Goal: Answer question/provide support

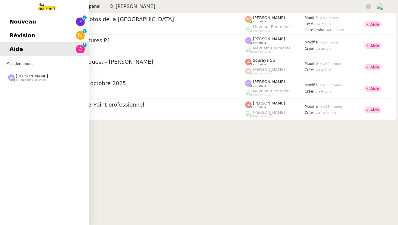
click at [46, 83] on div "[PERSON_NAME] 1 demandes en cours" at bounding box center [44, 75] width 89 height 17
click at [47, 93] on div "Nouveau 0 1 2 3 4 5 6 7 8 9 Révision 0 1 2 3 4 5 6 7 8 9 Aide 0 1 2 3 4 5 6 7 8…" at bounding box center [44, 119] width 89 height 212
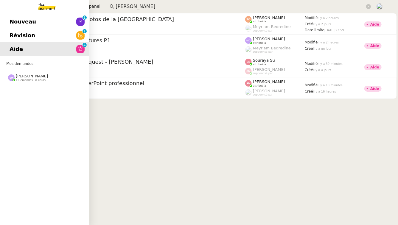
click at [41, 81] on span "1 demandes en cours" at bounding box center [31, 80] width 30 height 3
click at [47, 90] on span "⚙️ Régularisation annuelle des charges locatives" at bounding box center [77, 89] width 135 height 6
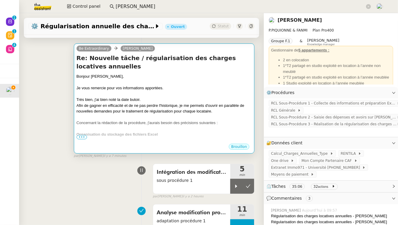
scroll to position [86, 0]
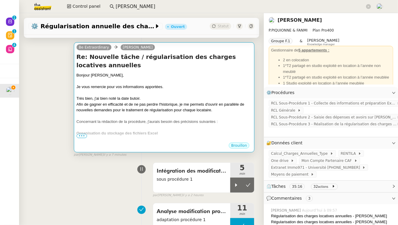
click at [82, 138] on span "•••" at bounding box center [82, 136] width 11 height 4
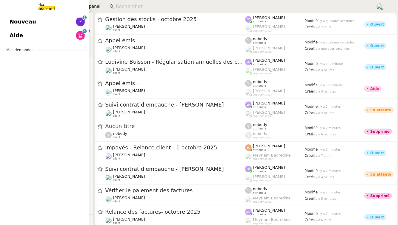
click at [17, 35] on span "Aide" at bounding box center [16, 35] width 13 height 9
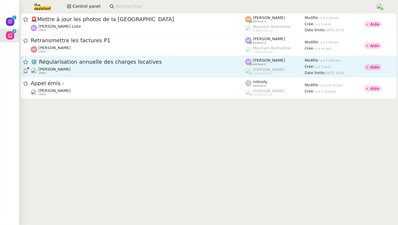
click at [177, 67] on div "⚙️ Régularisation annuelle des charges locatives Pascal PIQUIONNE client" at bounding box center [138, 66] width 215 height 16
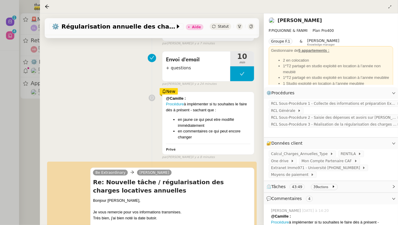
scroll to position [76, 0]
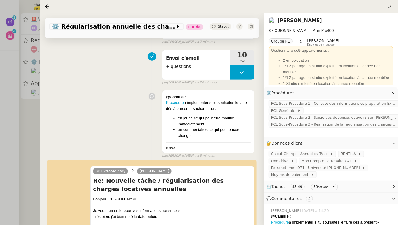
click at [287, 223] on link "Procédure" at bounding box center [280, 222] width 18 height 4
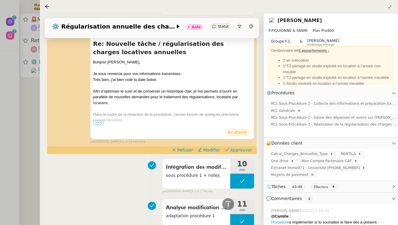
scroll to position [200, 0]
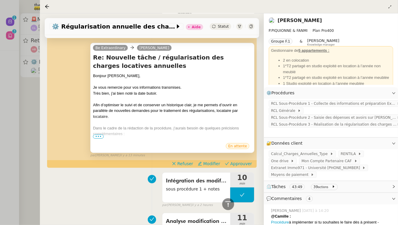
click at [98, 137] on span "•••" at bounding box center [98, 137] width 11 height 4
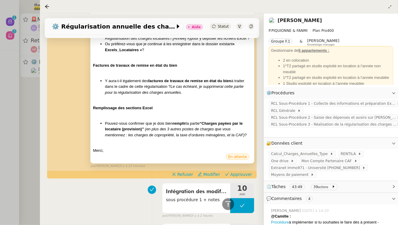
scroll to position [331, 0]
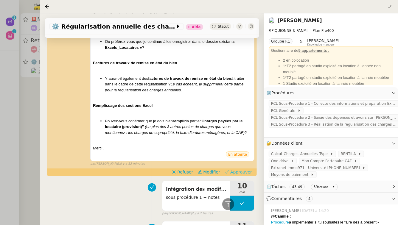
click at [240, 171] on span "Approuver" at bounding box center [242, 172] width 22 height 6
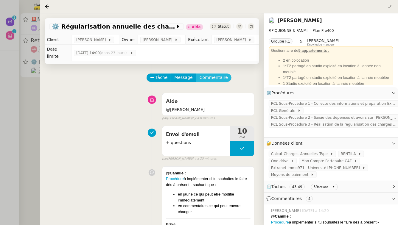
click at [209, 81] on span "Commentaire" at bounding box center [214, 77] width 28 height 7
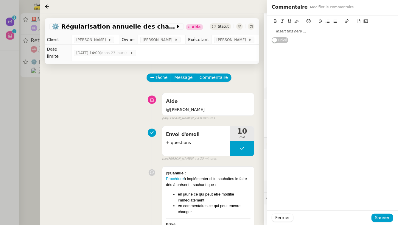
click at [305, 31] on div at bounding box center [333, 31] width 122 height 5
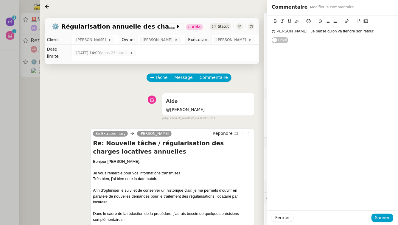
click at [329, 33] on div "@Stéphanie : Je pense qu'on va ttendre son retour" at bounding box center [333, 31] width 122 height 5
click at [352, 41] on div "@Stéphanie : Je pense qu'on va ttendre son retour Privé" at bounding box center [333, 30] width 122 height 28
click at [366, 33] on div "@Stéphanie : Je pense qu'on va attendre son retour" at bounding box center [333, 31] width 122 height 5
click at [386, 216] on span "Sauver" at bounding box center [383, 218] width 15 height 7
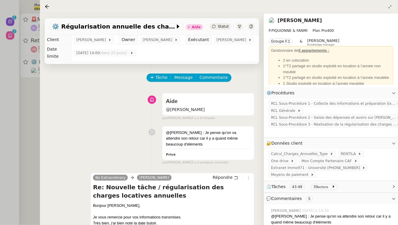
click at [25, 183] on div at bounding box center [199, 112] width 398 height 225
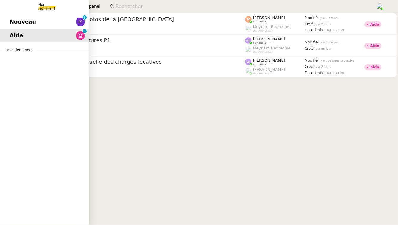
click at [50, 25] on link "Nouveau 0 1 2 3 4 5 6 7 8 9" at bounding box center [44, 22] width 89 height 14
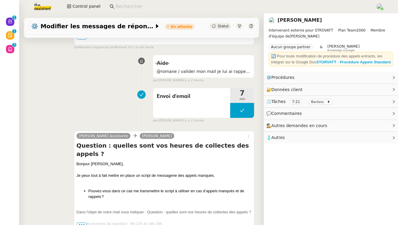
scroll to position [286, 0]
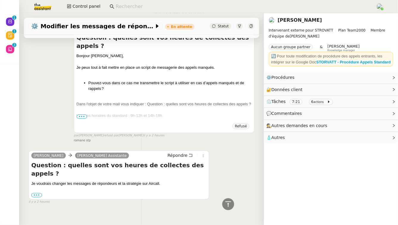
click at [81, 119] on div "Bonjour Thomas, Je peux tout à fait mettre en place un script de messagerie des…" at bounding box center [164, 155] width 175 height 204
click at [81, 118] on span "•••" at bounding box center [82, 117] width 11 height 4
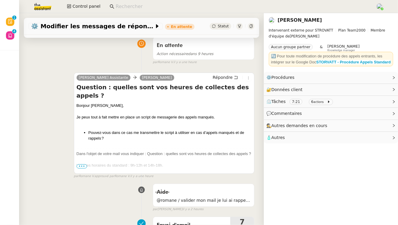
scroll to position [49, 0]
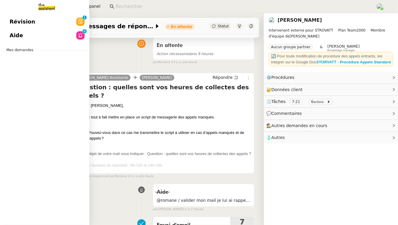
click at [14, 38] on span "Aide" at bounding box center [16, 35] width 13 height 9
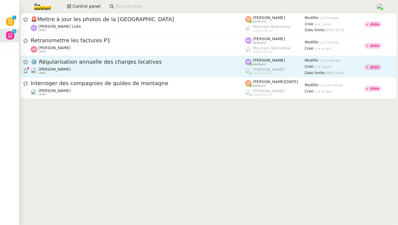
click at [151, 66] on div "⚙️ Régularisation annuelle des charges locatives Pascal PIQUIONNE client" at bounding box center [138, 66] width 215 height 16
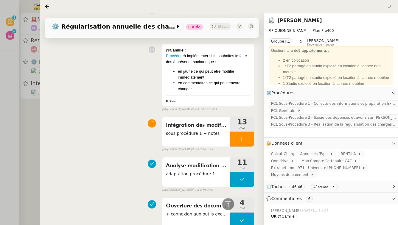
scroll to position [353, 0]
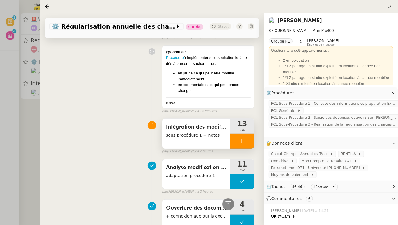
click at [246, 143] on div at bounding box center [243, 141] width 24 height 15
click at [246, 143] on button at bounding box center [248, 141] width 12 height 15
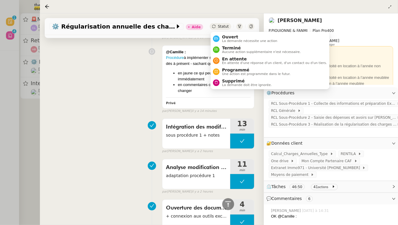
click at [223, 28] on span "Statut" at bounding box center [223, 26] width 11 height 4
click at [226, 36] on span "Ouvert" at bounding box center [249, 37] width 55 height 5
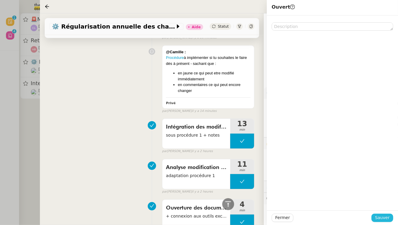
click at [389, 219] on span "Sauver" at bounding box center [383, 218] width 15 height 7
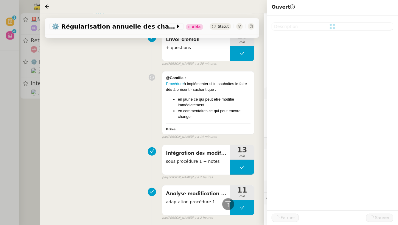
scroll to position [379, 0]
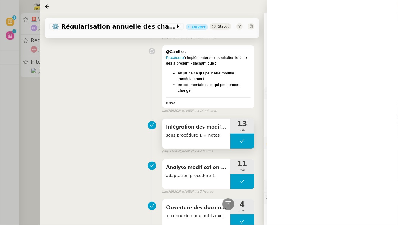
click at [241, 144] on button at bounding box center [243, 141] width 24 height 15
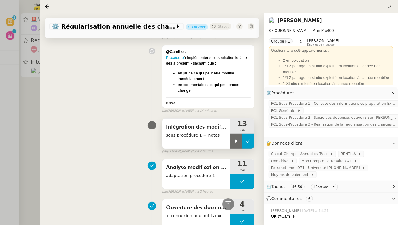
click at [241, 144] on div at bounding box center [237, 141] width 12 height 15
click at [17, 123] on div at bounding box center [199, 112] width 398 height 225
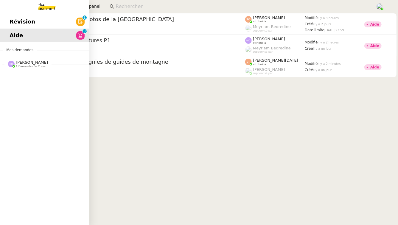
click at [24, 25] on span "Révision" at bounding box center [23, 21] width 26 height 9
